Goal: Check status: Check status

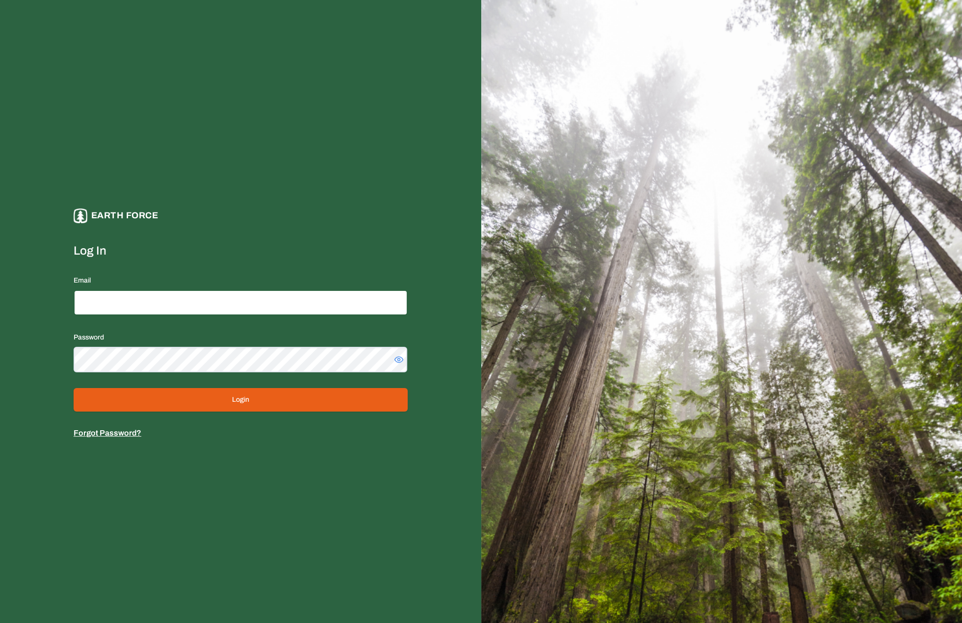
type input "**********"
click at [166, 397] on button "Login" at bounding box center [241, 400] width 334 height 24
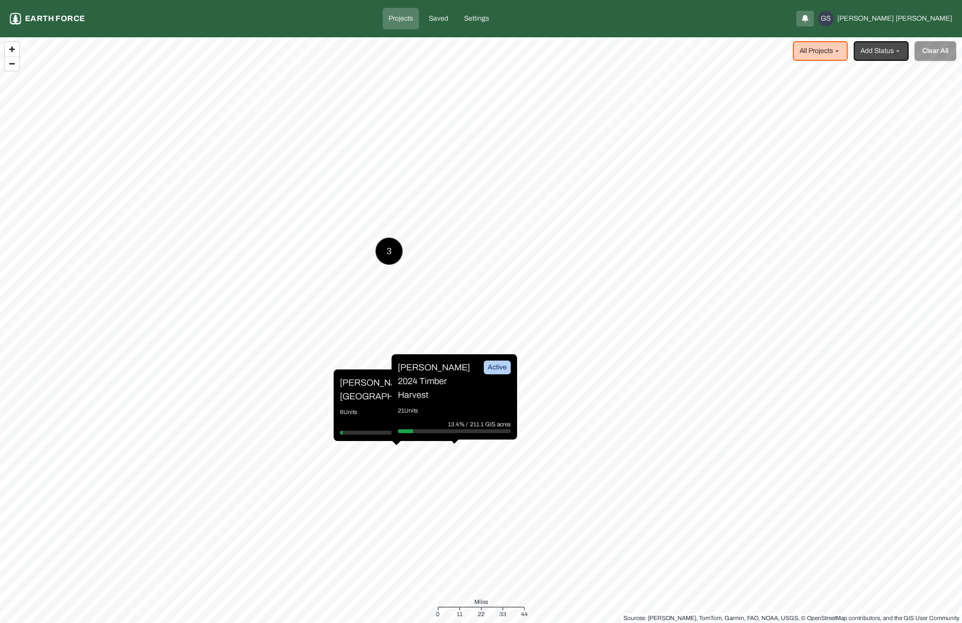
click at [365, 387] on p "[PERSON_NAME][GEOGRAPHIC_DATA]" at bounding box center [377, 389] width 74 height 27
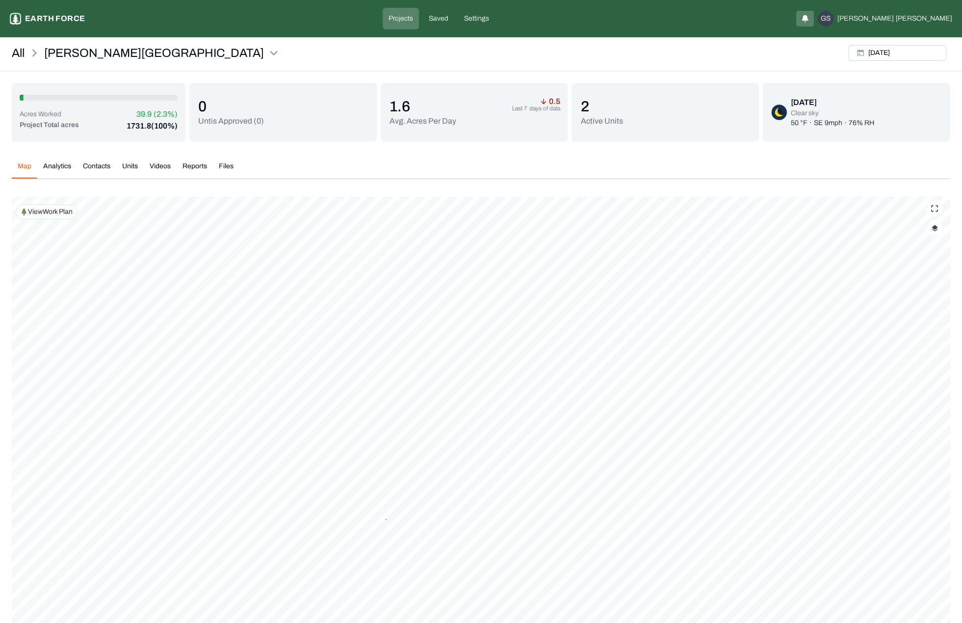
click at [933, 230] on img "button" at bounding box center [935, 228] width 6 height 7
click at [917, 438] on Paths "Vehicle Paths" at bounding box center [926, 439] width 18 height 10
click at [921, 350] on button "Complete Work Summary" at bounding box center [926, 346] width 18 height 10
click at [698, 44] on div "All [PERSON_NAME] Ranch [DATE]" at bounding box center [481, 56] width 962 height 30
click at [791, 148] on div "Acres Worked 39.9 (2.3%) Project Total acres 1731.8 (100%) 0 Untis Approved ( 0…" at bounding box center [481, 395] width 939 height 624
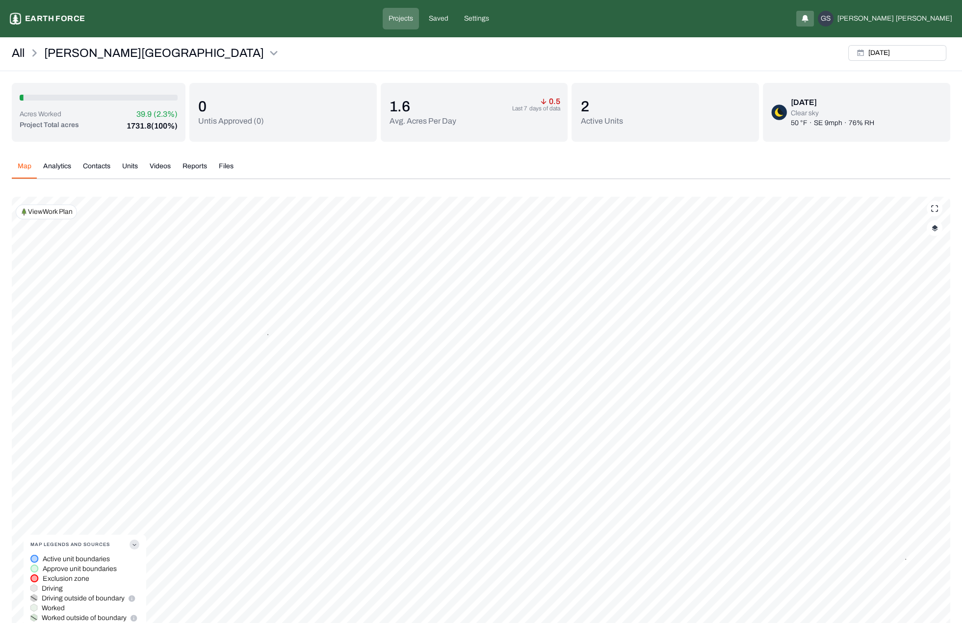
click at [836, 164] on div "Map Analytics Contacts Units Videos Reports Files" at bounding box center [481, 170] width 939 height 18
click at [726, 51] on div "All [PERSON_NAME] Ranch [DATE]" at bounding box center [481, 56] width 962 height 30
click at [44, 215] on p "View Work Plan" at bounding box center [50, 212] width 45 height 10
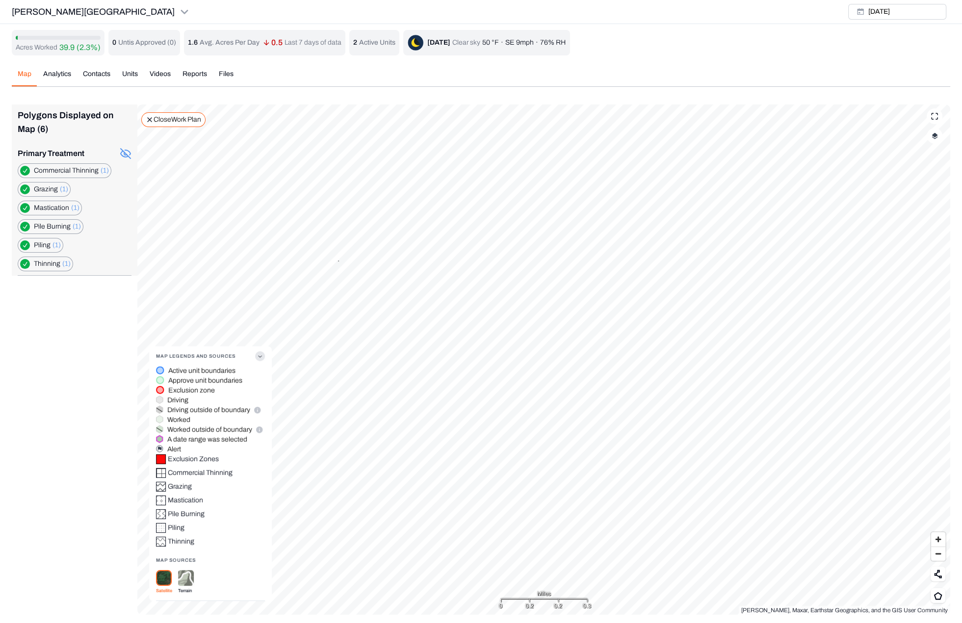
click at [24, 189] on button "button" at bounding box center [25, 190] width 10 height 10
